Goal: Navigation & Orientation: Find specific page/section

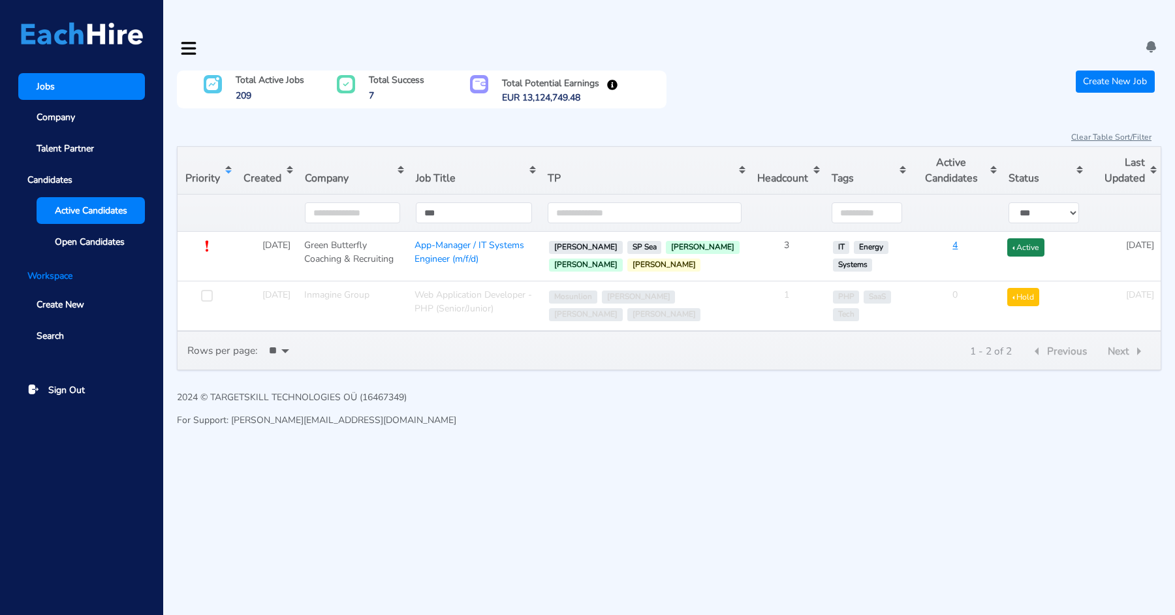
click at [75, 212] on span "Active Candidates" at bounding box center [91, 211] width 72 height 14
